Goal: Complete application form

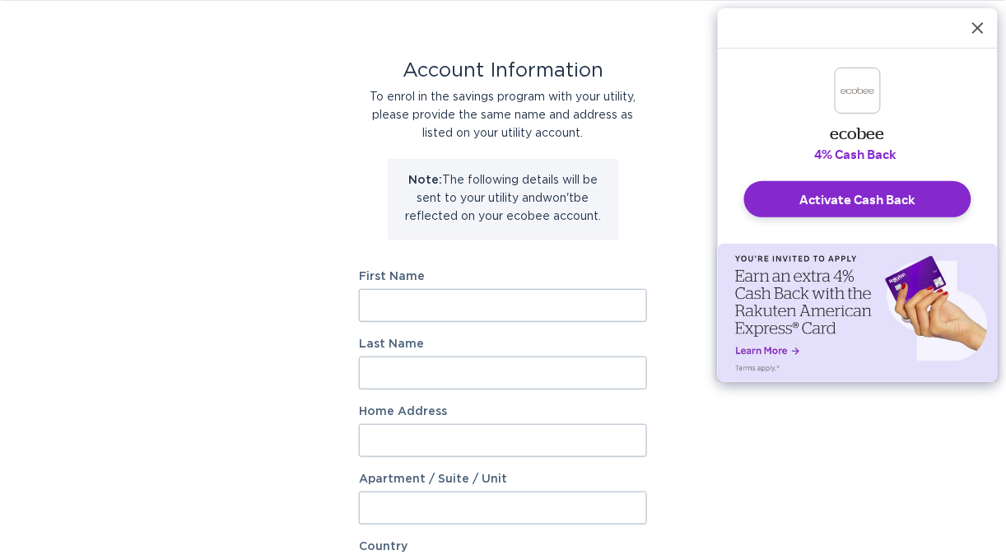
scroll to position [51, 0]
click at [523, 288] on input "First Name" at bounding box center [503, 303] width 288 height 33
type input "[PERSON_NAME]"
type input "[STREET_ADDRESS]"
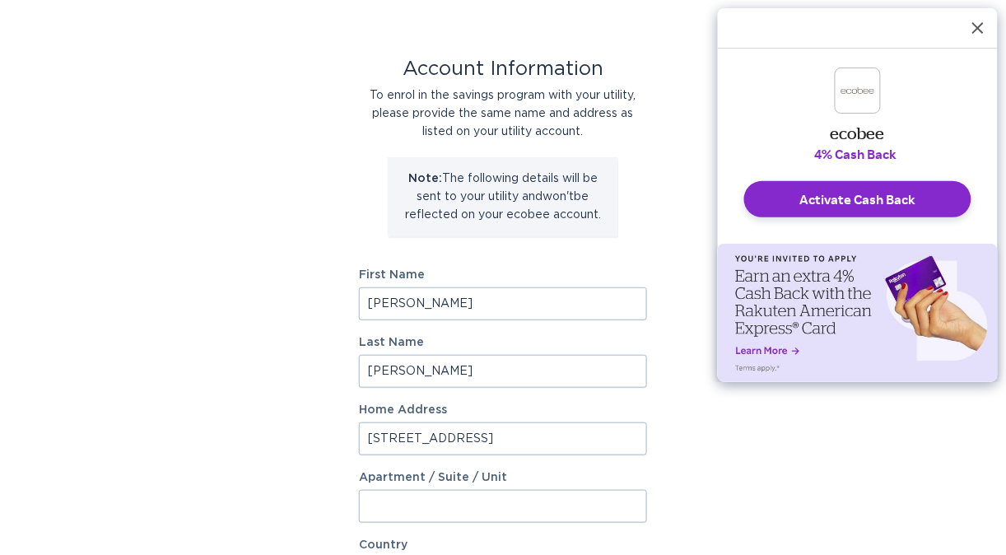
select select "US"
type input "[GEOGRAPHIC_DATA]"
type input "80104"
select select "CO"
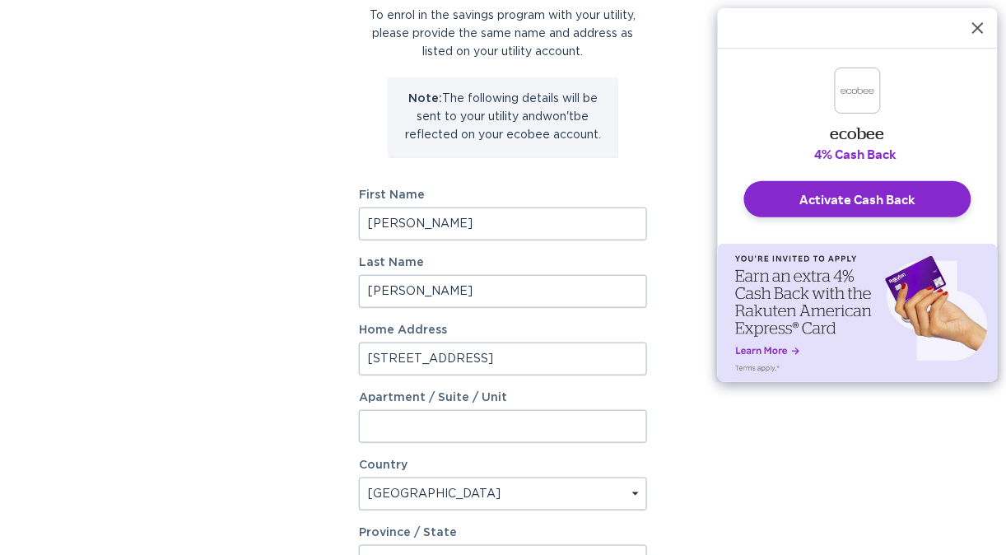
scroll to position [0, 0]
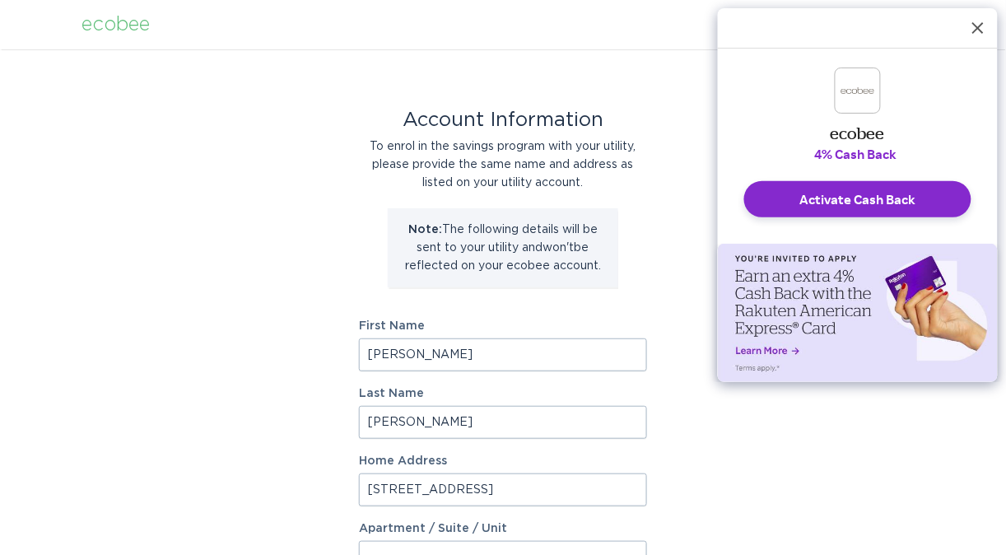
click at [979, 21] on icon "Dismiss Rakuten Cash Back Reminder" at bounding box center [977, 27] width 13 height 13
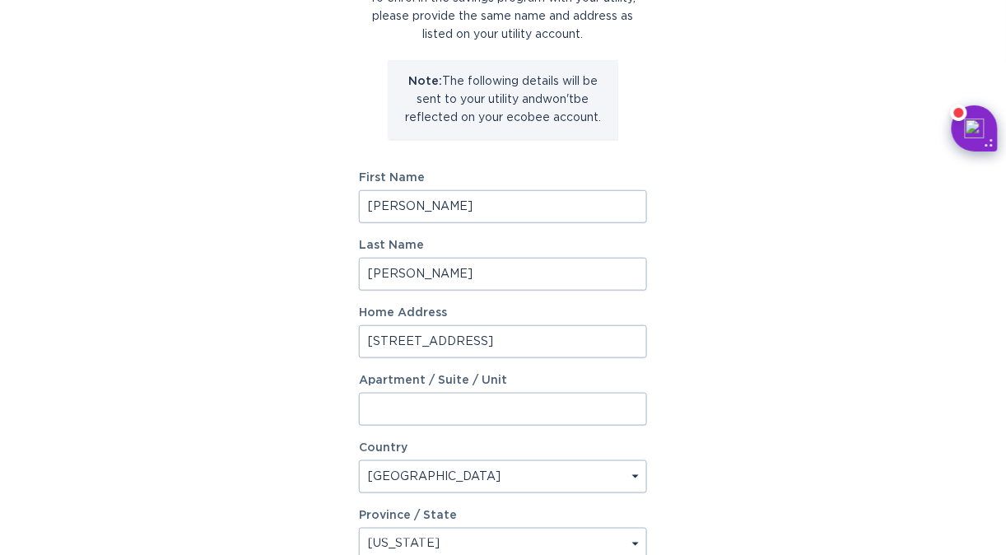
scroll to position [446, 0]
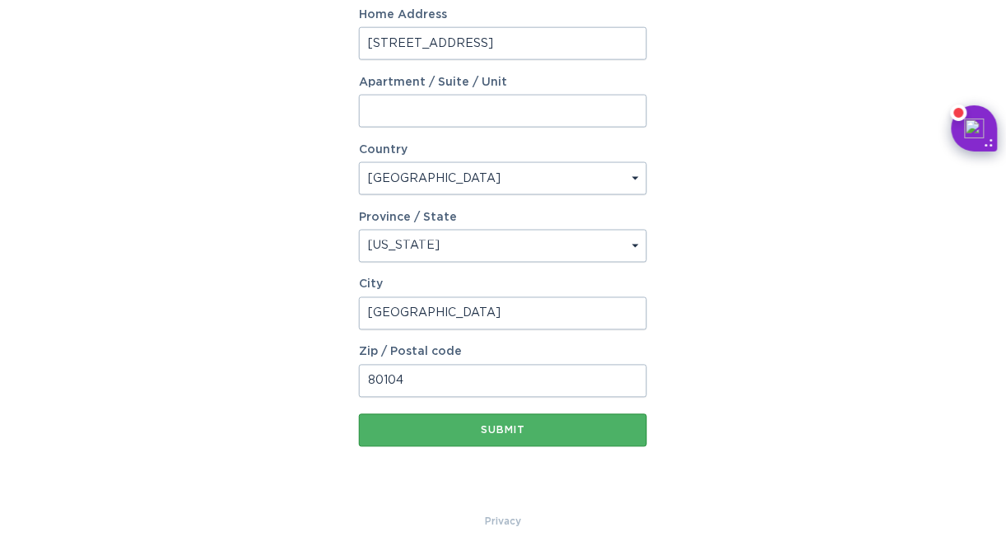
click at [505, 435] on button "Submit" at bounding box center [503, 430] width 288 height 33
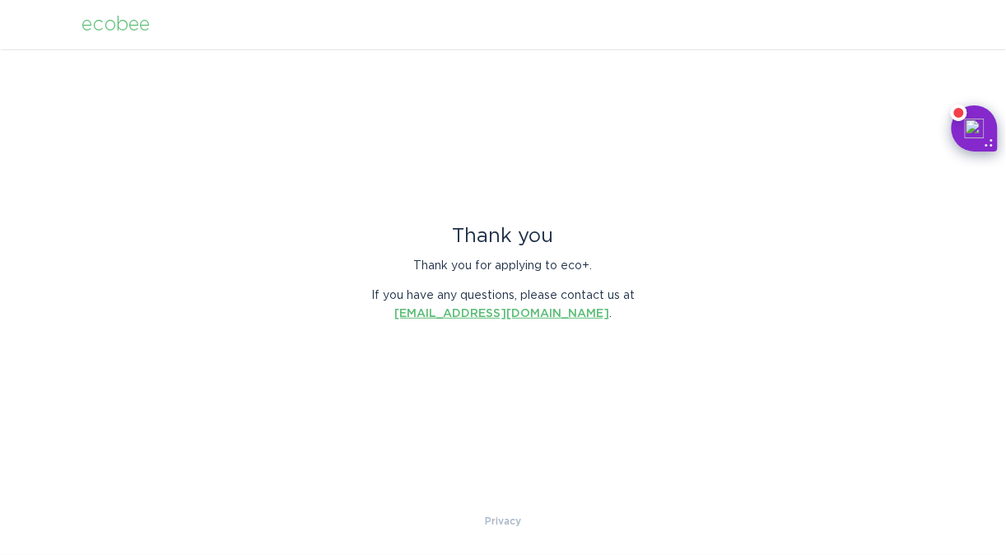
click at [497, 312] on link "[EMAIL_ADDRESS][DOMAIN_NAME]" at bounding box center [501, 314] width 215 height 12
click at [118, 27] on div "ecobee" at bounding box center [115, 25] width 68 height 18
click at [116, 19] on div "ecobee" at bounding box center [115, 25] width 68 height 18
